Goal: Find specific page/section: Find specific page/section

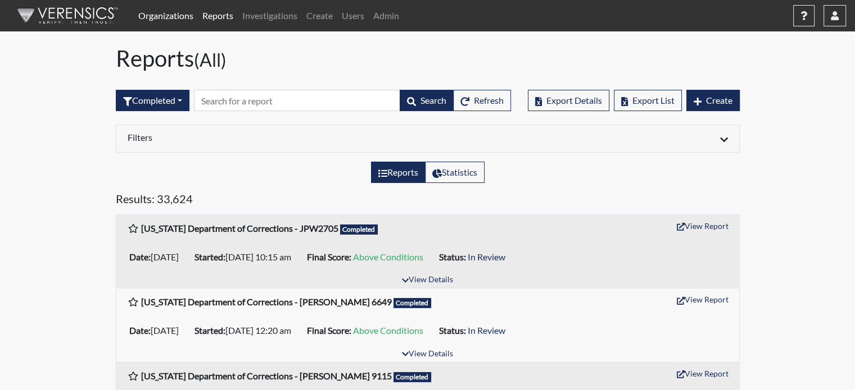
click at [160, 20] on link "Organizations" at bounding box center [166, 15] width 64 height 22
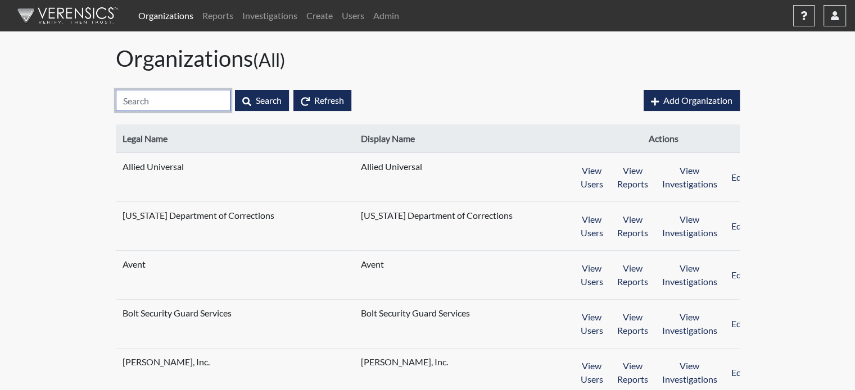
click at [193, 102] on input "text" at bounding box center [173, 100] width 115 height 21
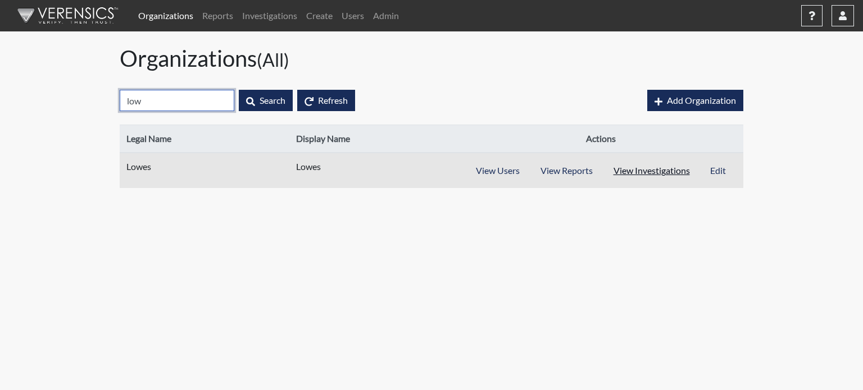
type input "low"
click at [642, 169] on button "View Investigations" at bounding box center [652, 170] width 98 height 21
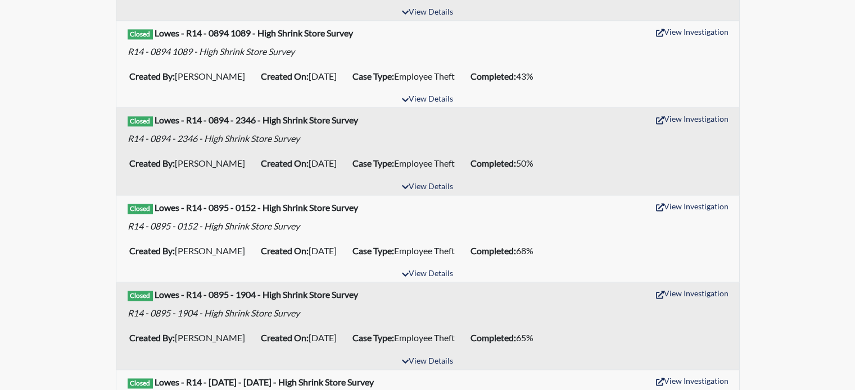
scroll to position [1629, 0]
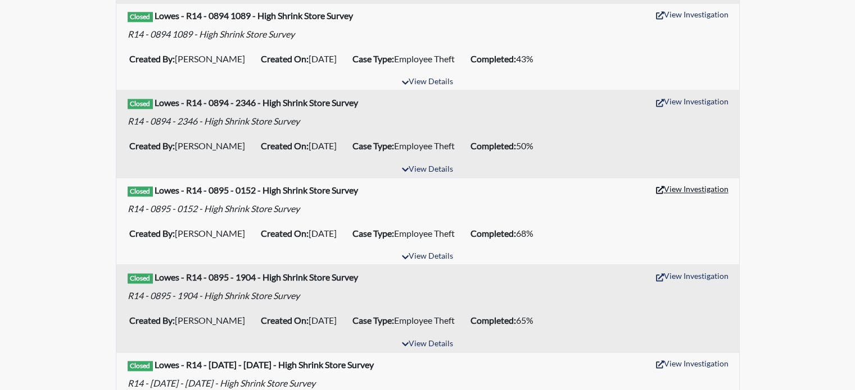
click at [698, 183] on button "View Investigation" at bounding box center [692, 188] width 83 height 17
click at [682, 273] on button "View Investigation" at bounding box center [692, 275] width 83 height 17
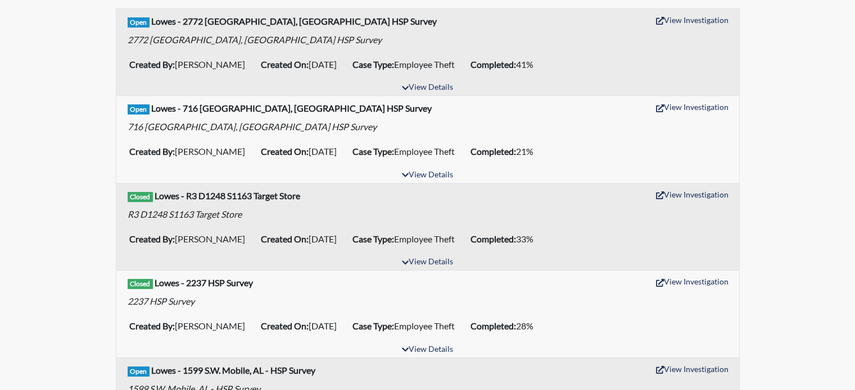
scroll to position [0, 0]
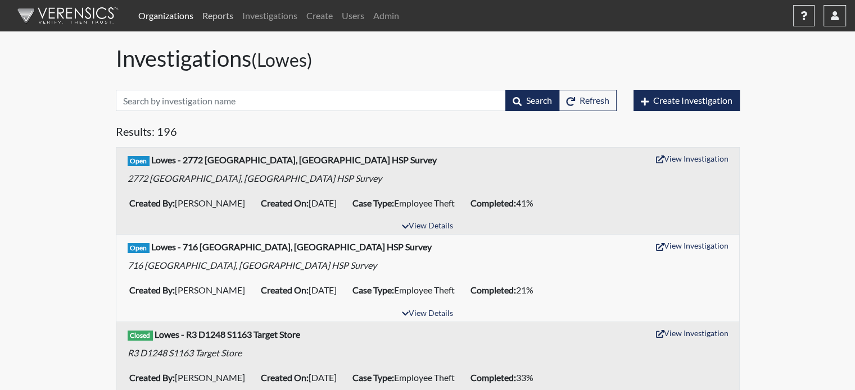
click at [215, 15] on link "Reports" at bounding box center [218, 15] width 40 height 22
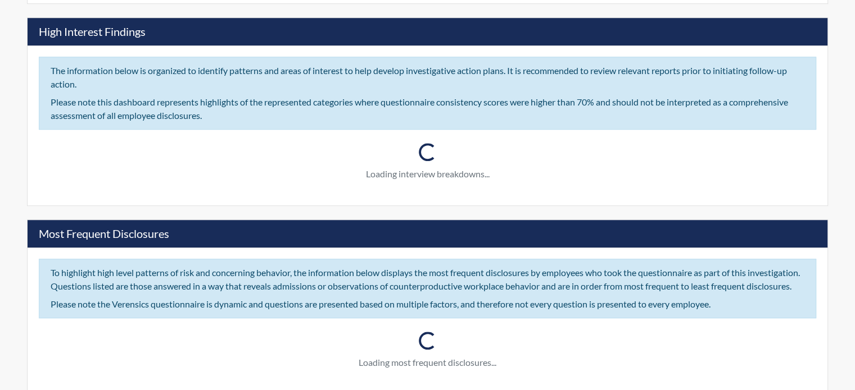
type input "R14 - 0895 - 0152 - High Shrink Store Survey"
type input "[PERSON_NAME]"
type input "[DATE]"
type input "Employee Theft"
type input "[DATE]"
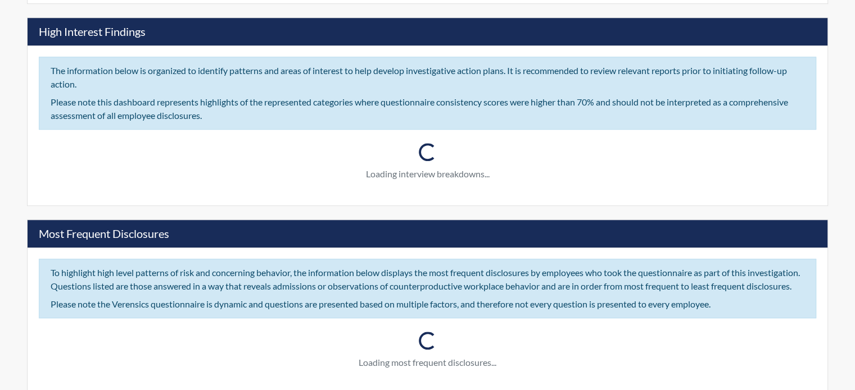
type input "Substantiated"
type input "[GEOGRAPHIC_DATA]"
type input "[US_STATE]"
type input "152 WENATCHEE WA."
type input "895"
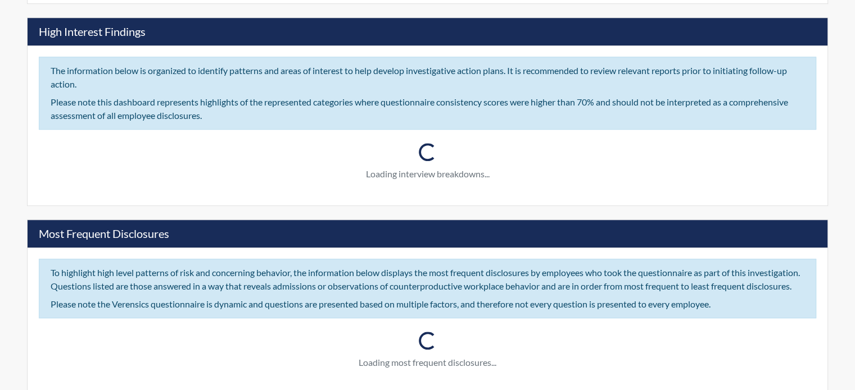
type input "14"
type input "West"
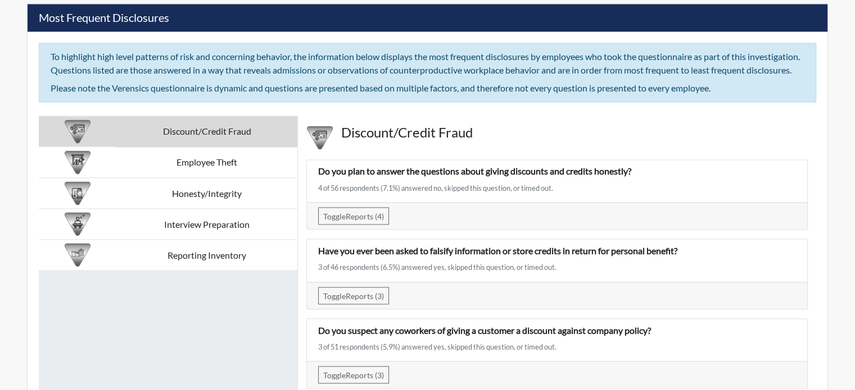
scroll to position [1932, 0]
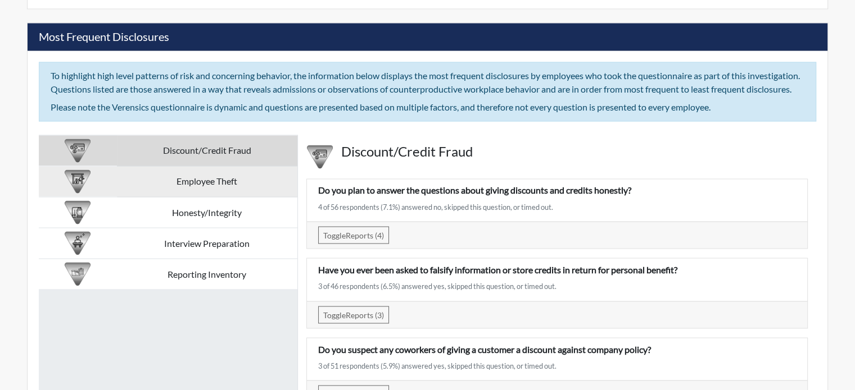
click at [256, 181] on td "Employee Theft" at bounding box center [207, 181] width 180 height 31
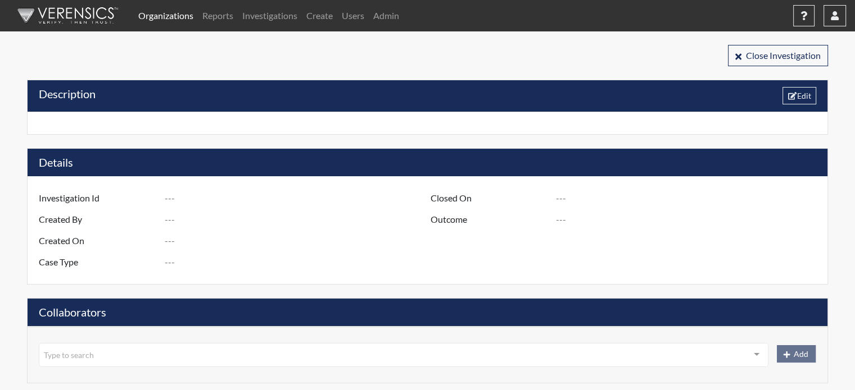
type input "R14 - 0895 - 1904 - High Shrink Store Survey"
type input "[PERSON_NAME]"
type input "[DATE]"
type input "Employee Theft"
type input "[DATE]"
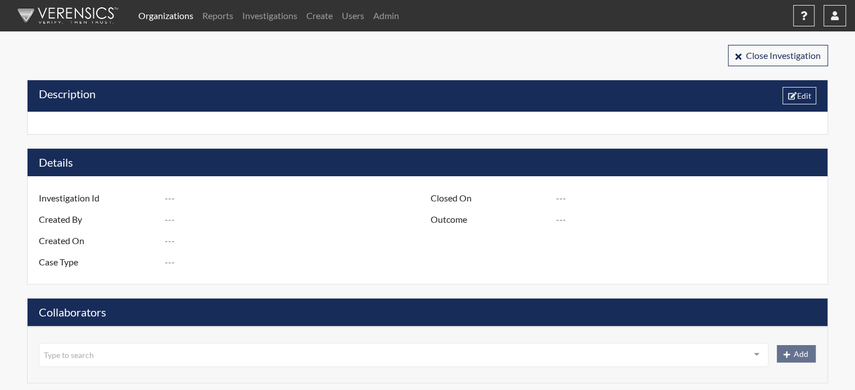
type input "Substantiated"
type input "[GEOGRAPHIC_DATA]"
type input "Montana"
type input "1904 KALISPELL MT"
type input "895"
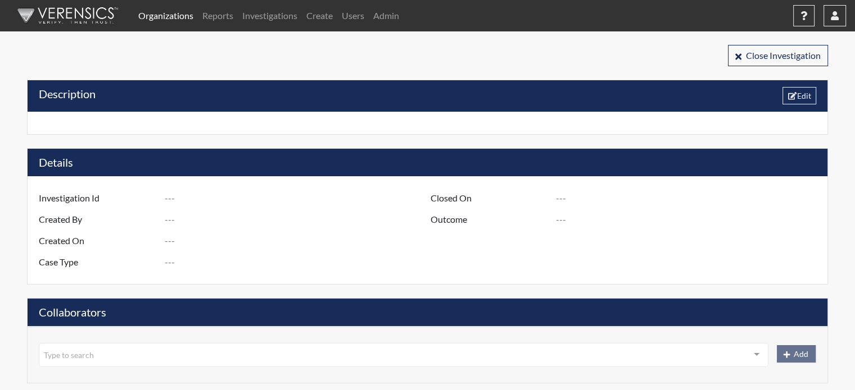
type input "14"
type input "West"
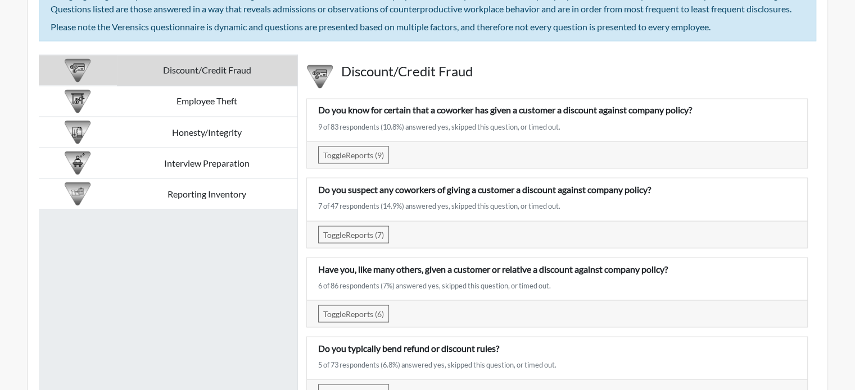
scroll to position [2023, 0]
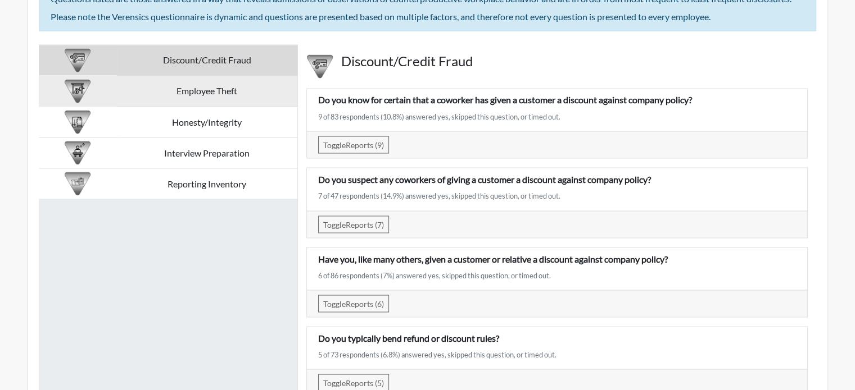
click at [216, 105] on td "Employee Theft" at bounding box center [207, 91] width 180 height 31
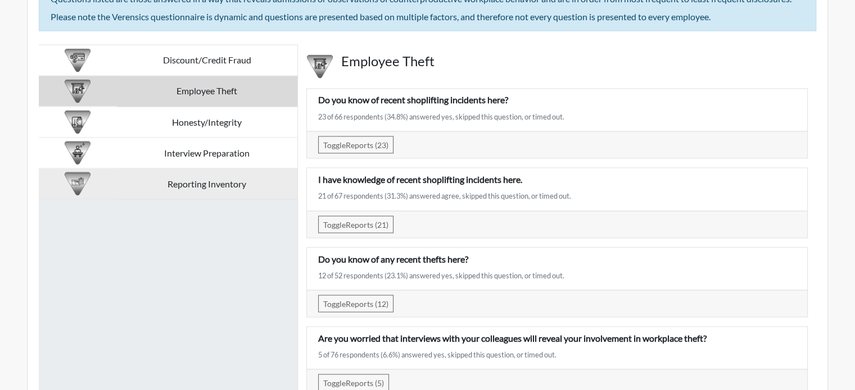
click at [236, 190] on td "Reporting Inventory" at bounding box center [207, 184] width 180 height 31
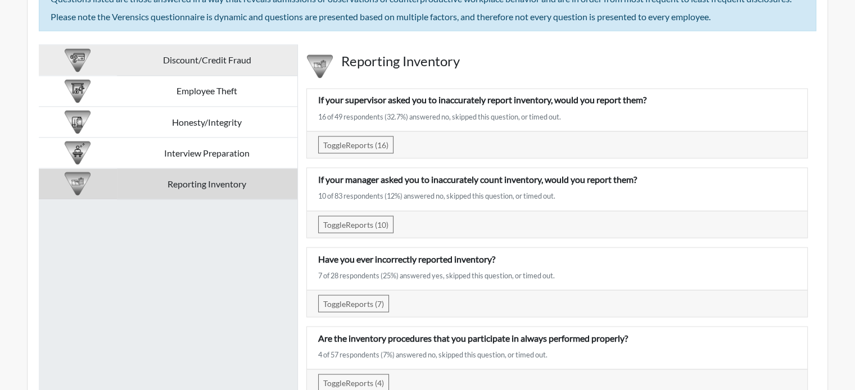
click at [237, 72] on td "Discount/Credit Fraud" at bounding box center [207, 60] width 180 height 31
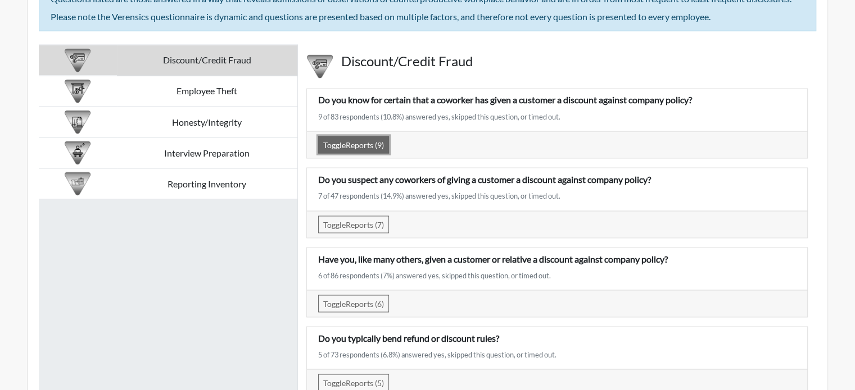
click at [355, 153] on button "Toggle Reports (9)" at bounding box center [353, 144] width 71 height 17
